Goal: Task Accomplishment & Management: Use online tool/utility

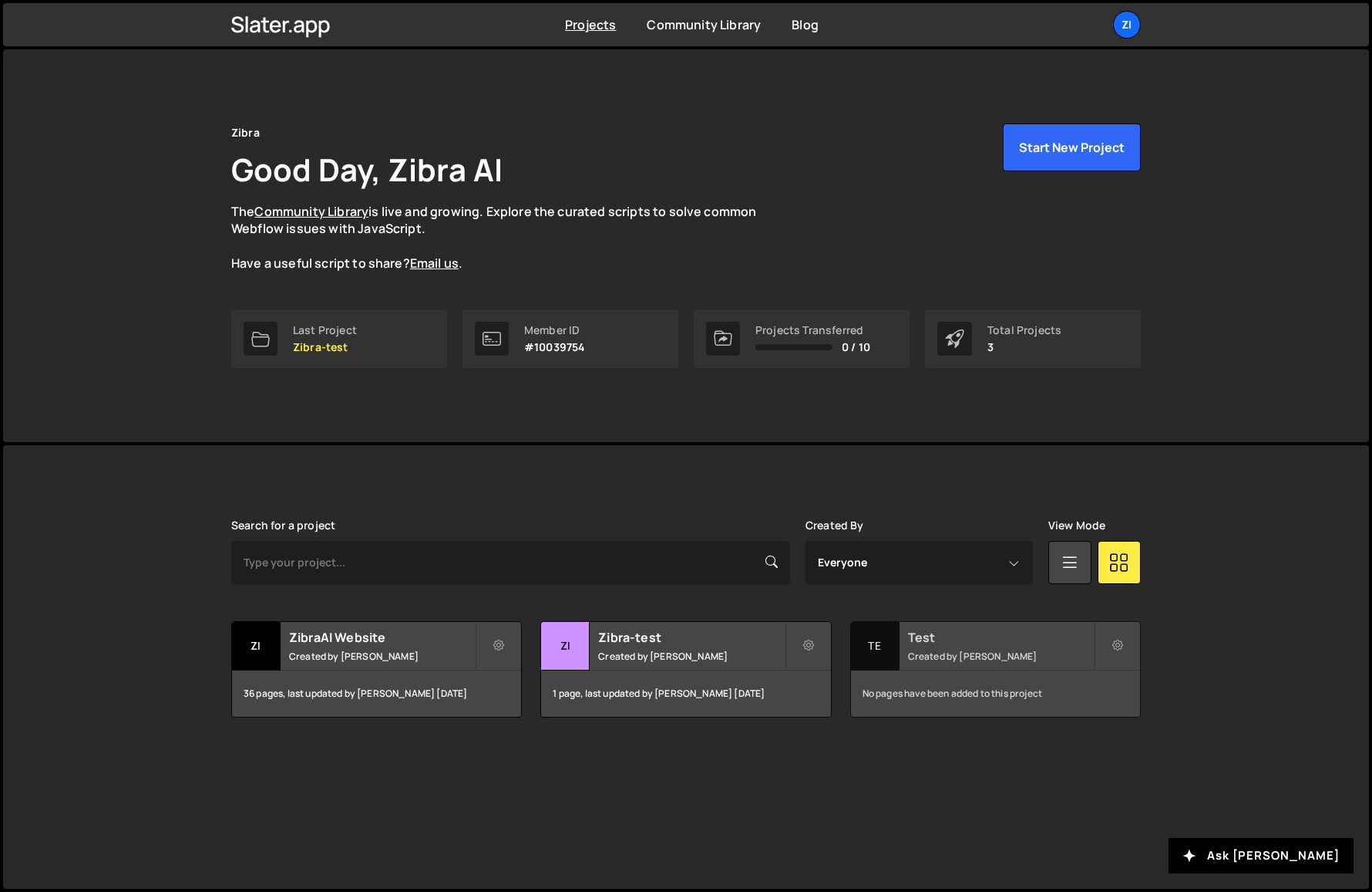
click at [918, 636] on h2 "Test" at bounding box center [1001, 638] width 186 height 17
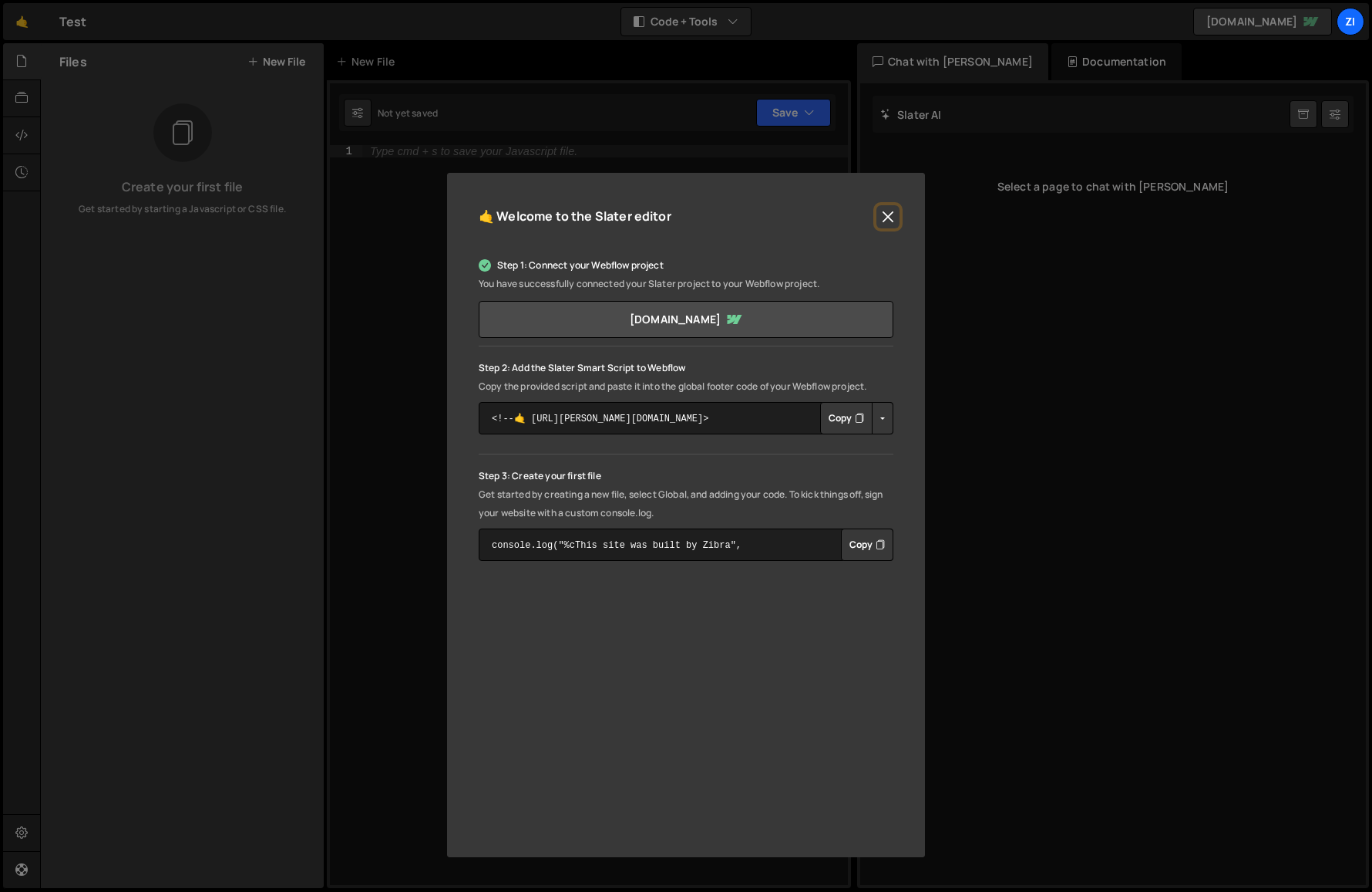
click at [888, 215] on button "Close" at bounding box center [888, 217] width 23 height 23
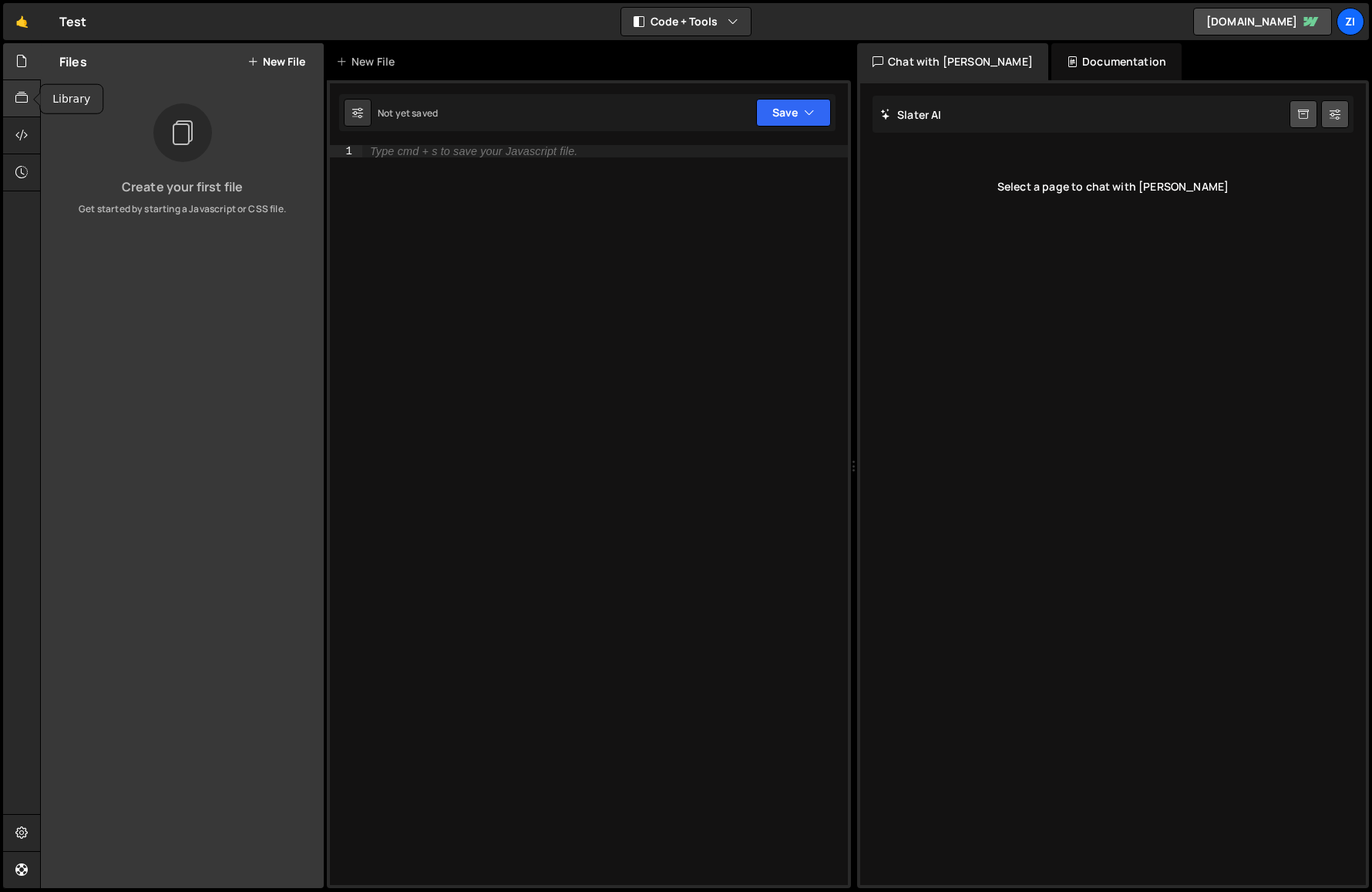
click at [23, 94] on icon at bounding box center [22, 98] width 12 height 17
click at [19, 127] on icon at bounding box center [22, 135] width 12 height 17
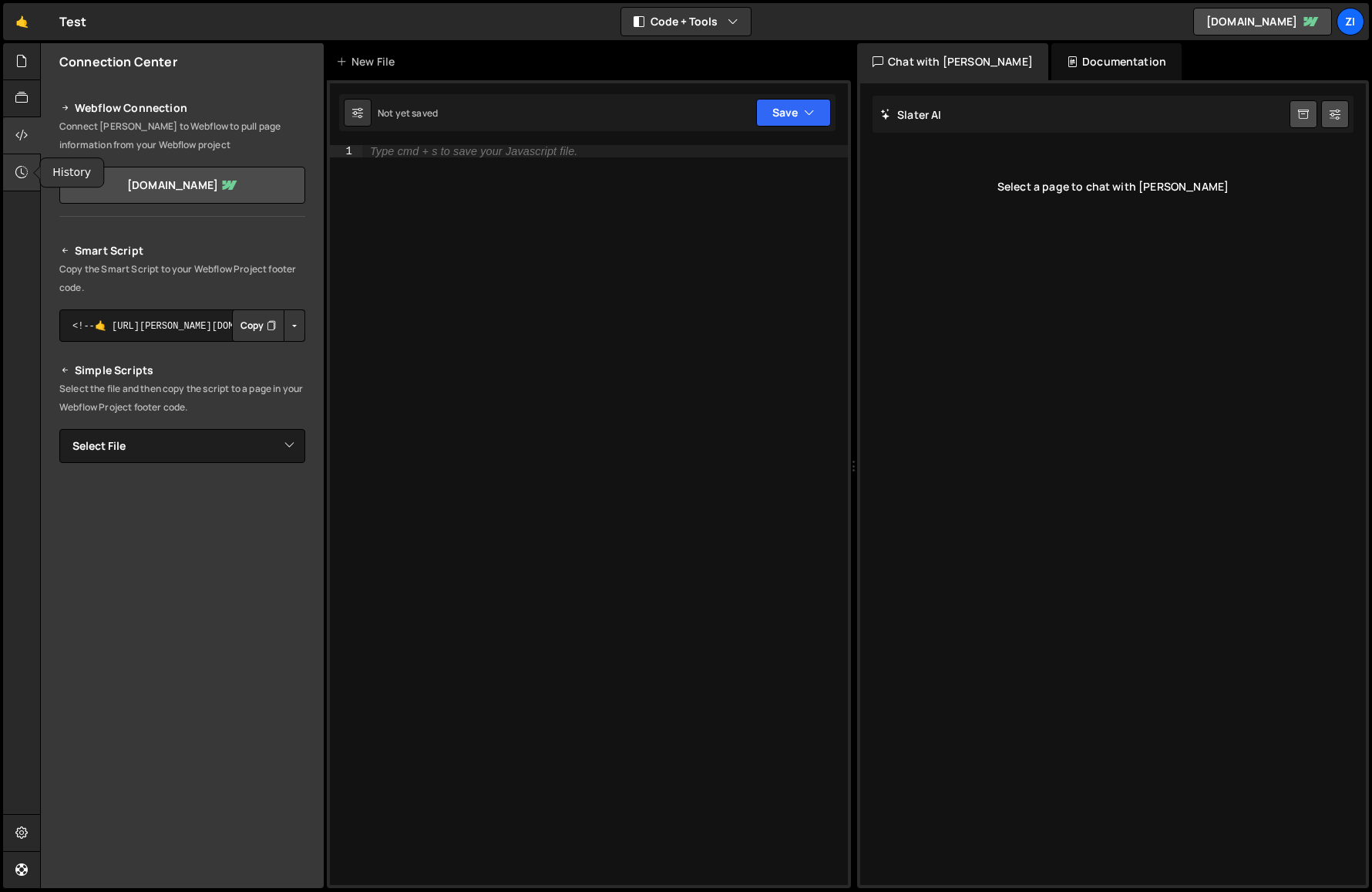
click at [16, 169] on icon at bounding box center [22, 172] width 12 height 17
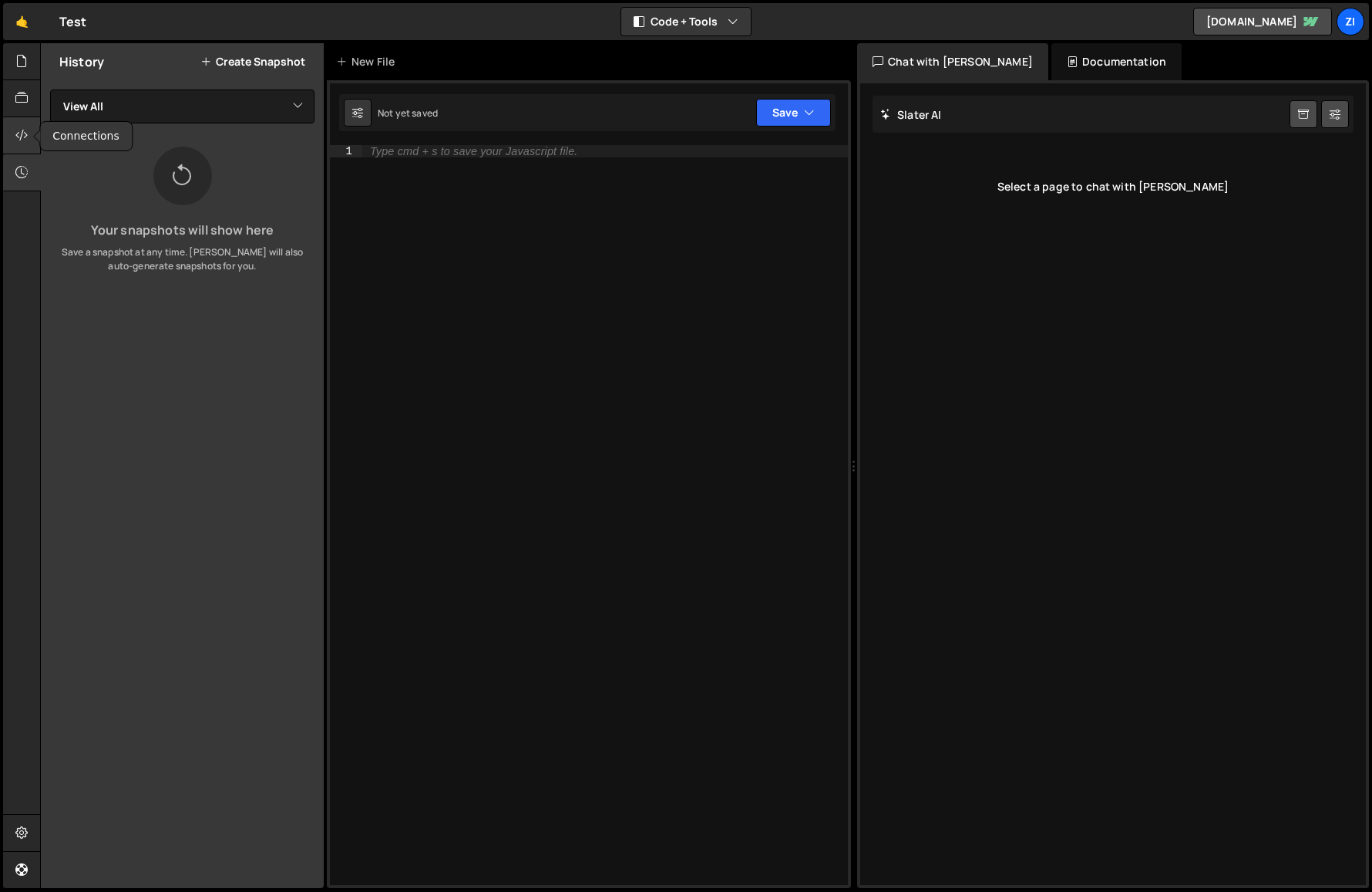
click at [18, 128] on icon at bounding box center [22, 135] width 12 height 17
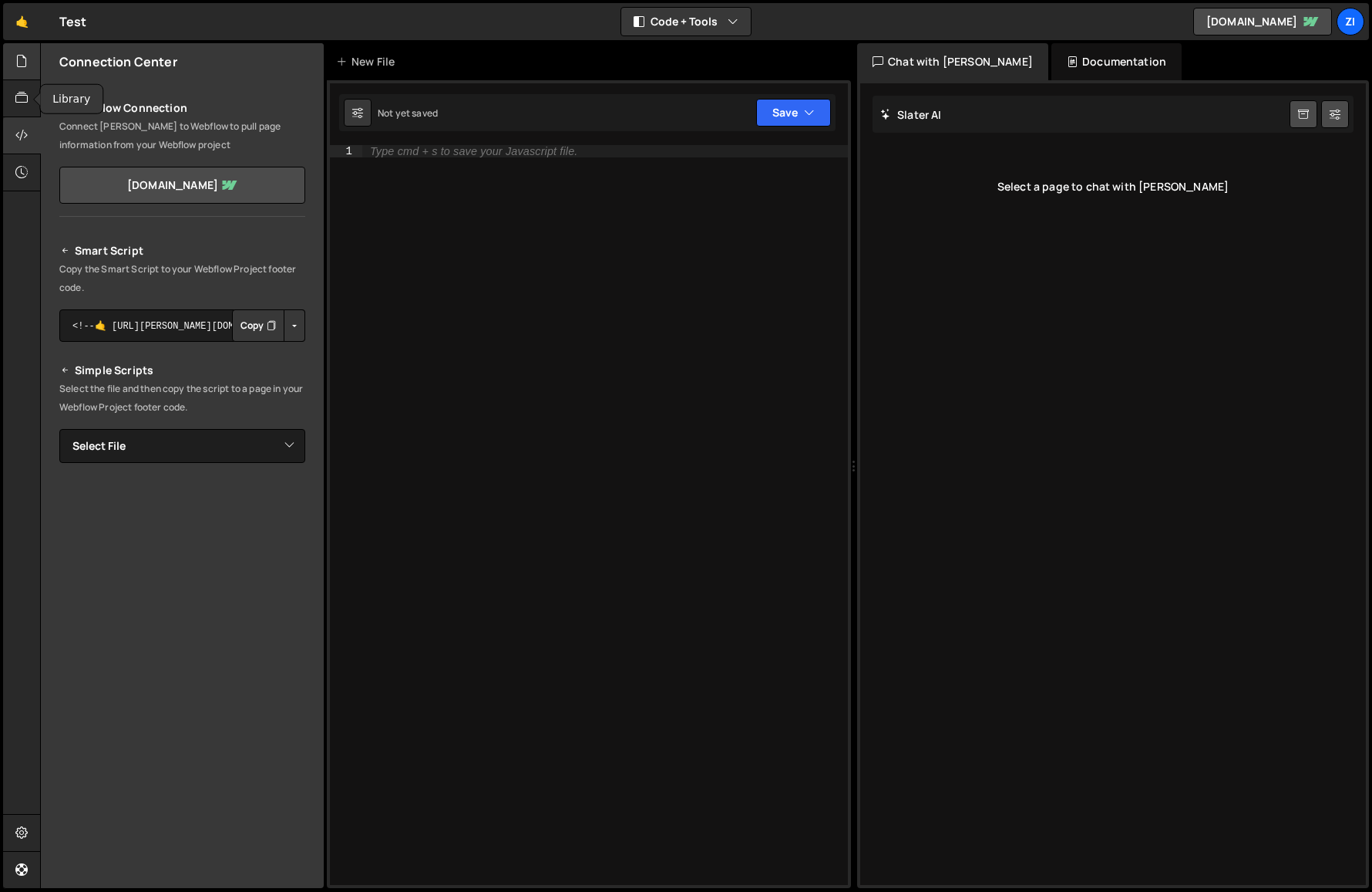
drag, startPoint x: 23, startPoint y: 93, endPoint x: 23, endPoint y: 76, distance: 17.0
click at [23, 93] on icon at bounding box center [22, 98] width 12 height 17
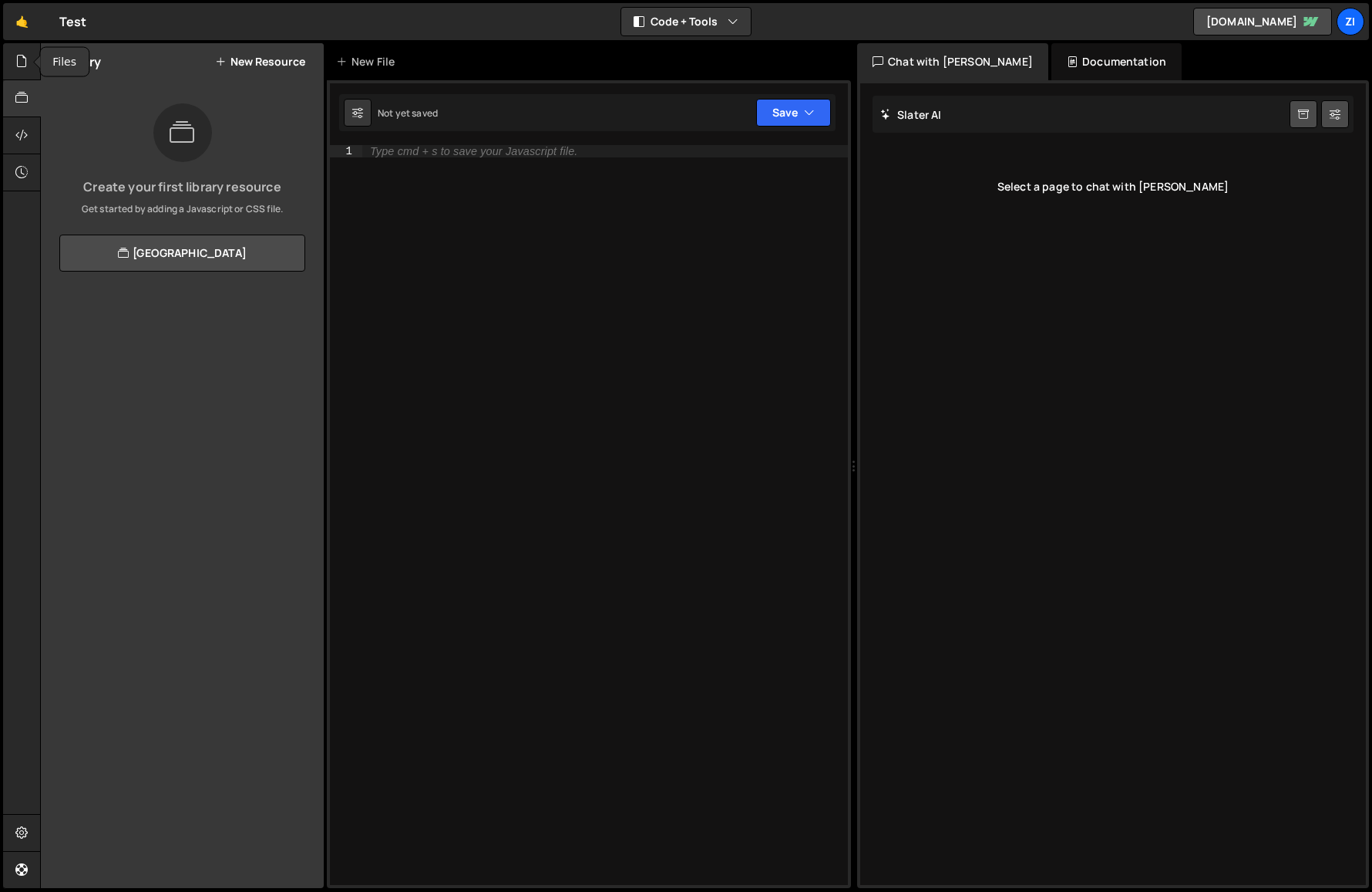
drag, startPoint x: 22, startPoint y: 62, endPoint x: 65, endPoint y: 69, distance: 43.6
click at [22, 62] on icon at bounding box center [22, 61] width 12 height 17
